Goal: Task Accomplishment & Management: Complete application form

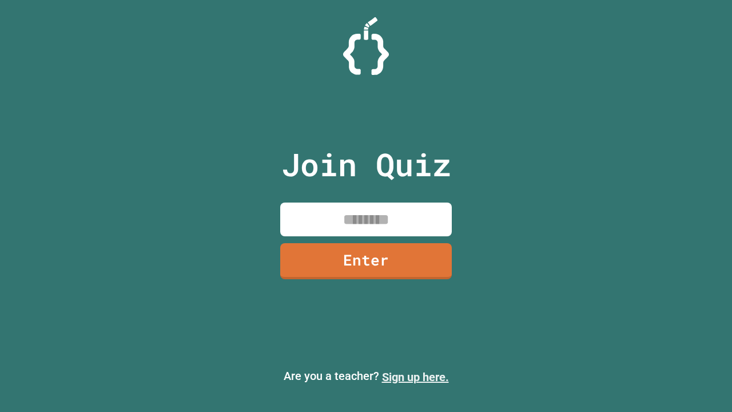
click at [415, 377] on link "Sign up here." at bounding box center [415, 377] width 67 height 14
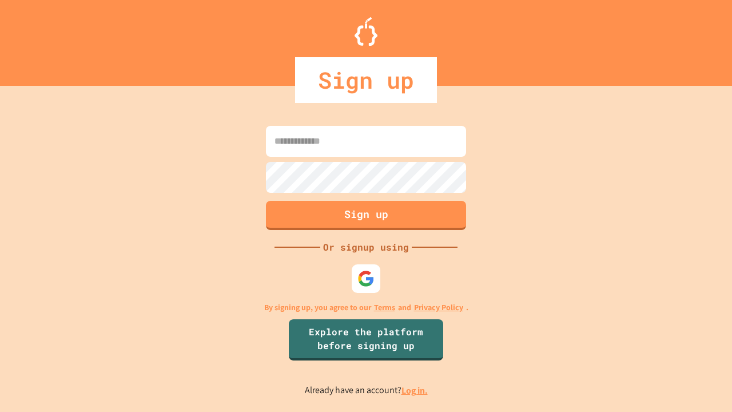
click at [415, 390] on link "Log in." at bounding box center [414, 390] width 26 height 12
